Goal: Information Seeking & Learning: Learn about a topic

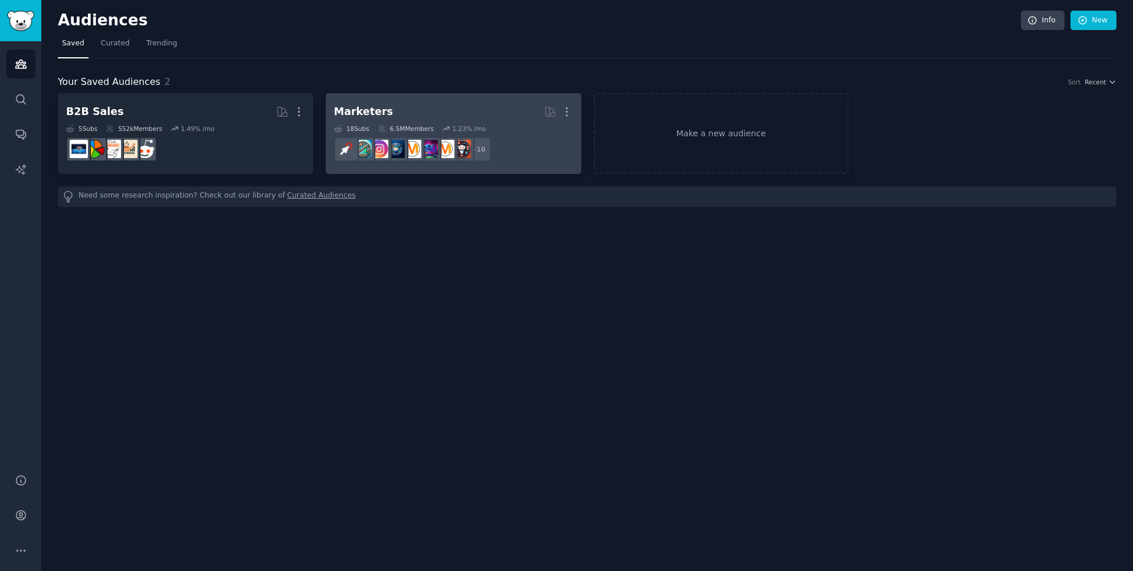
click at [426, 112] on h2 "Marketers More" at bounding box center [453, 111] width 239 height 21
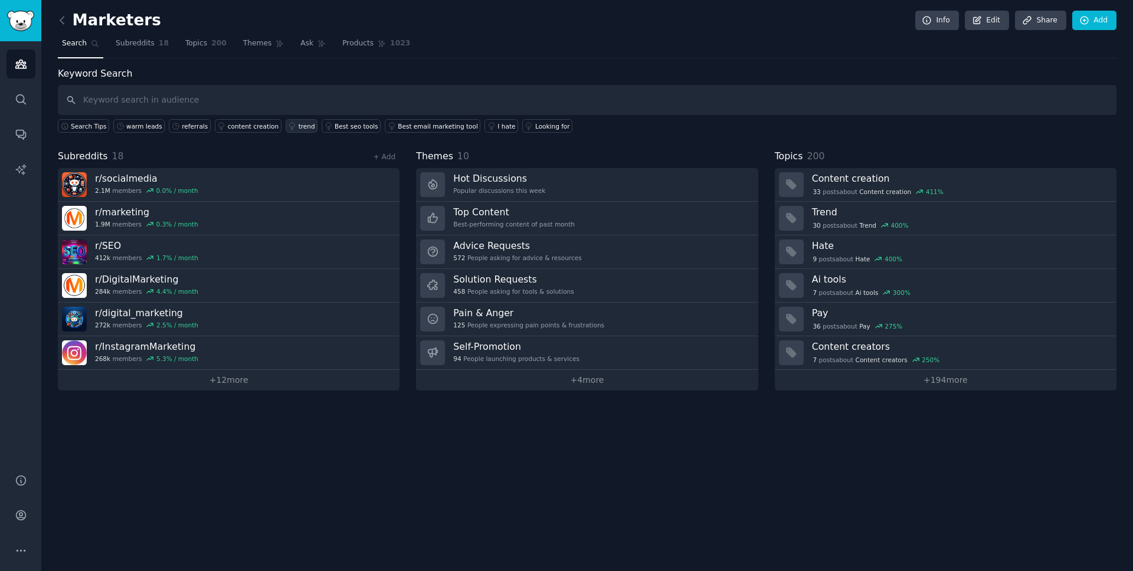
click at [298, 124] on div "trend" at bounding box center [306, 126] width 17 height 8
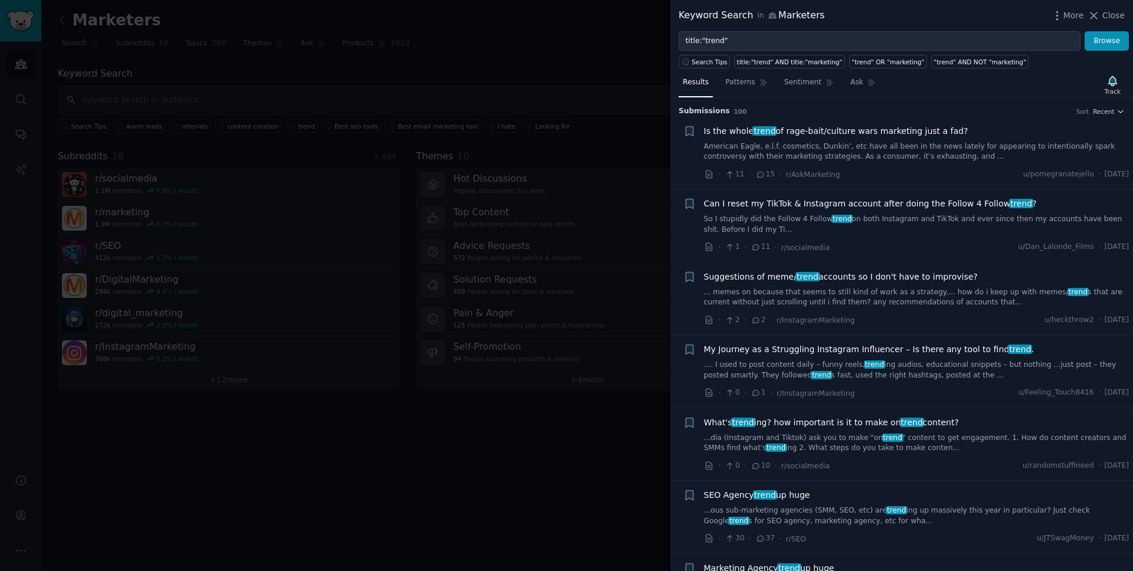
click at [1105, 22] on div "More Close" at bounding box center [1088, 15] width 74 height 15
click at [1106, 20] on span "Close" at bounding box center [1113, 15] width 22 height 12
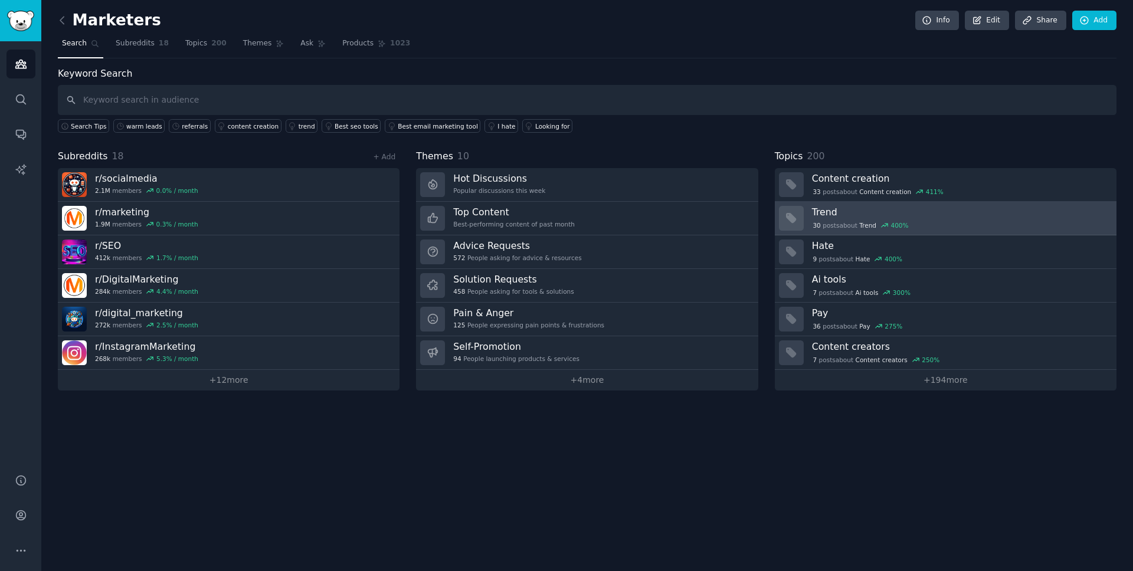
click at [940, 212] on h3 "Trend" at bounding box center [960, 212] width 296 height 12
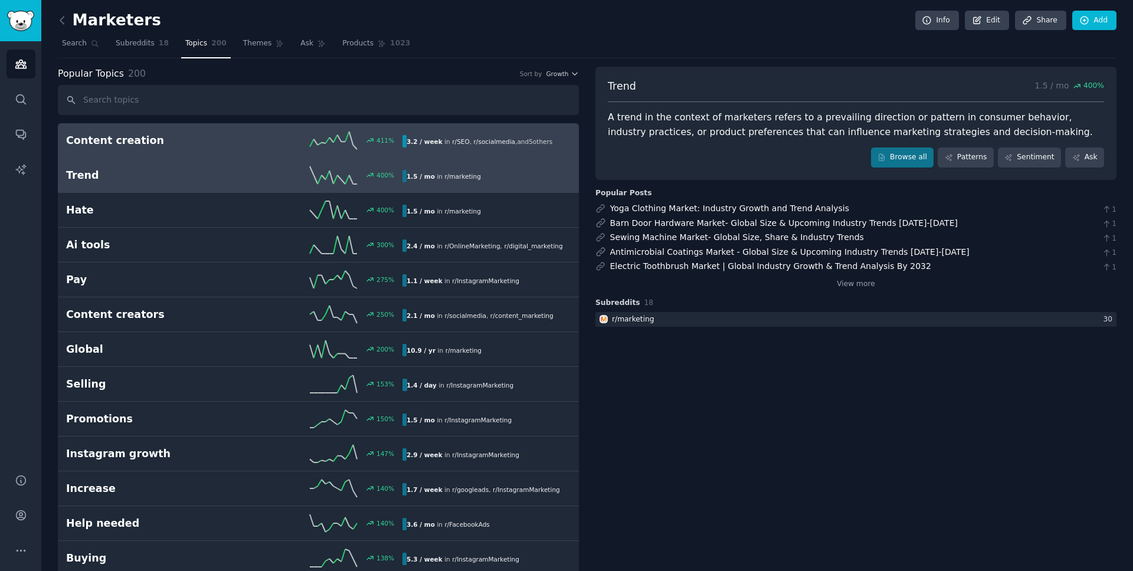
click at [265, 142] on div "411 %" at bounding box center [318, 141] width 168 height 18
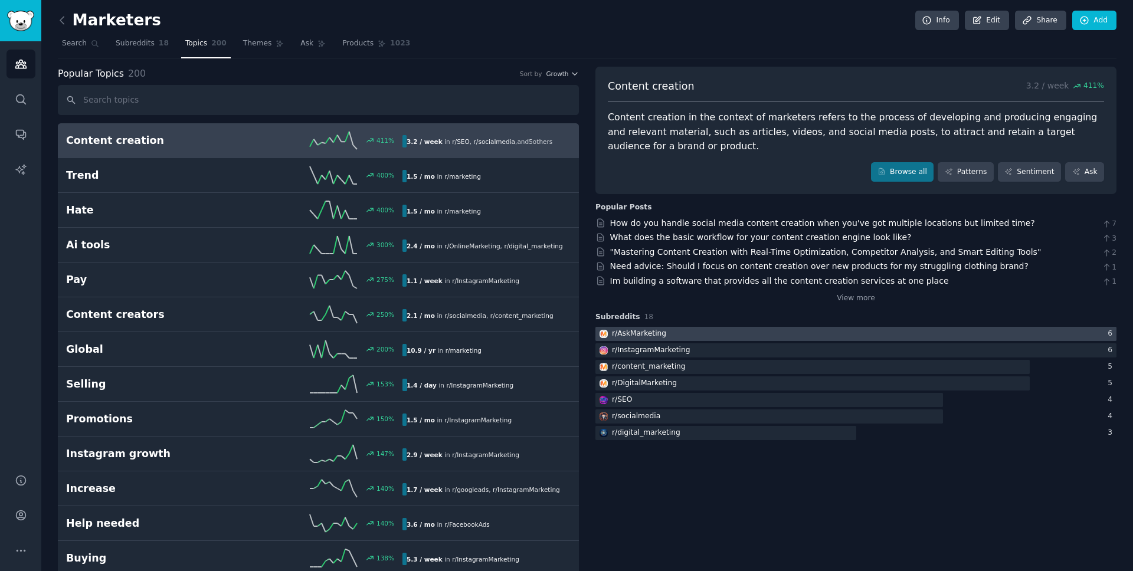
click at [810, 330] on div at bounding box center [855, 334] width 521 height 15
